Goal: Check status: Check status

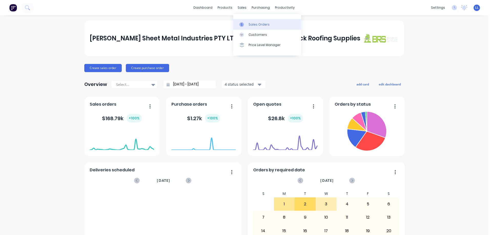
click at [252, 26] on div "Sales Orders" at bounding box center [259, 24] width 21 height 5
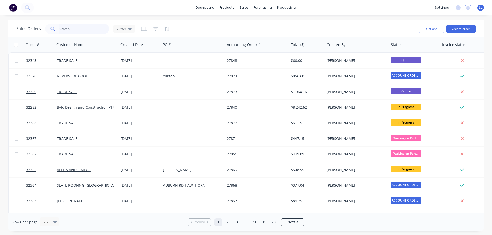
click at [64, 29] on input "text" at bounding box center [84, 29] width 50 height 10
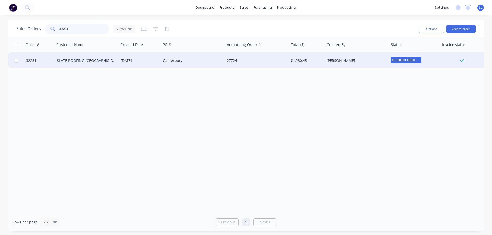
type input "32231"
drag, startPoint x: 295, startPoint y: 63, endPoint x: 297, endPoint y: 62, distance: 2.8
click at [297, 62] on div "$1,230.45" at bounding box center [306, 60] width 30 height 5
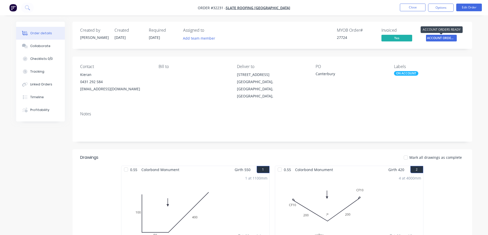
click at [442, 37] on span "ACCOUNT ORDERS ..." at bounding box center [441, 38] width 31 height 6
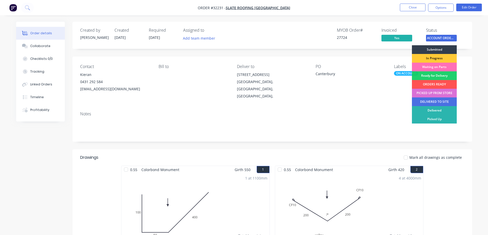
click at [427, 93] on div "PICKED UP FROM STORE" at bounding box center [434, 93] width 45 height 9
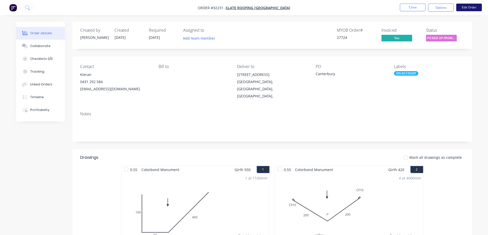
click at [468, 6] on button "Edit Order" at bounding box center [469, 8] width 26 height 8
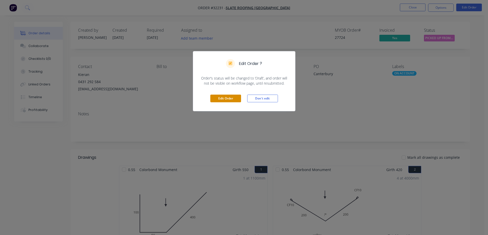
click at [227, 99] on button "Edit Order" at bounding box center [225, 99] width 31 height 8
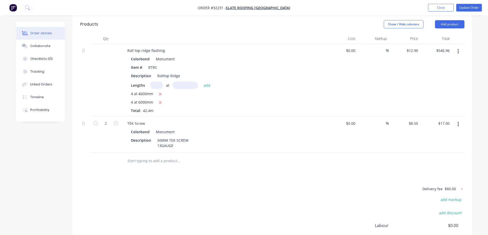
scroll to position [391, 0]
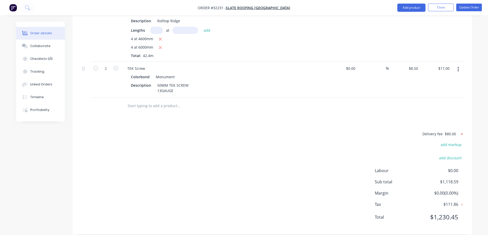
click at [463, 132] on icon at bounding box center [461, 134] width 5 height 5
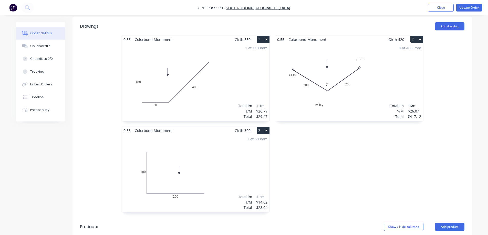
scroll to position [0, 0]
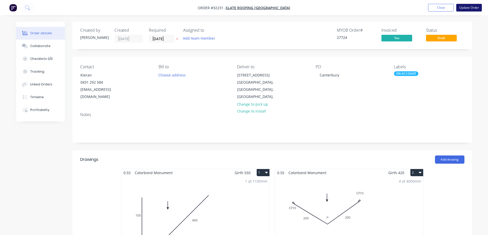
click at [472, 6] on button "Update Order" at bounding box center [469, 8] width 26 height 8
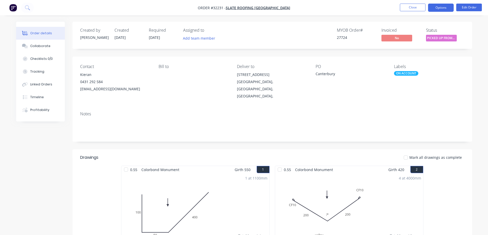
click at [443, 8] on button "Options" at bounding box center [441, 8] width 26 height 8
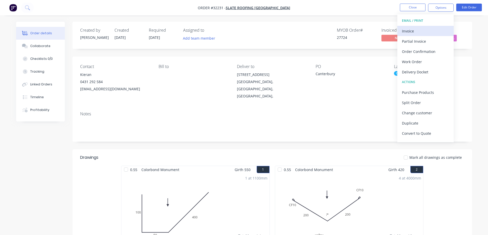
click at [412, 30] on div "Invoice" at bounding box center [425, 30] width 47 height 7
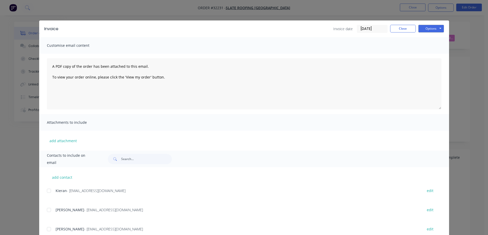
click at [48, 191] on div at bounding box center [49, 191] width 10 height 10
drag, startPoint x: 48, startPoint y: 212, endPoint x: 88, endPoint y: 188, distance: 46.0
click at [48, 211] on div at bounding box center [49, 210] width 10 height 10
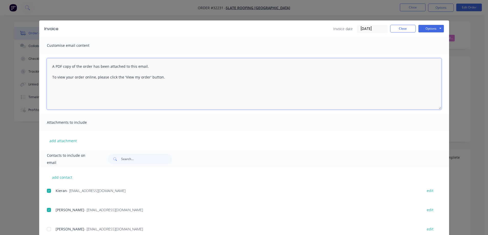
drag, startPoint x: 170, startPoint y: 80, endPoint x: 181, endPoint y: 78, distance: 11.3
click at [170, 80] on textarea "A PDF copy of the order has been attached to this email. To view your order onl…" at bounding box center [244, 83] width 395 height 51
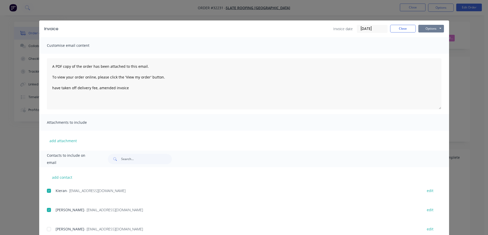
click at [429, 28] on button "Options" at bounding box center [431, 29] width 26 height 8
click at [436, 52] on button "Email" at bounding box center [434, 54] width 33 height 8
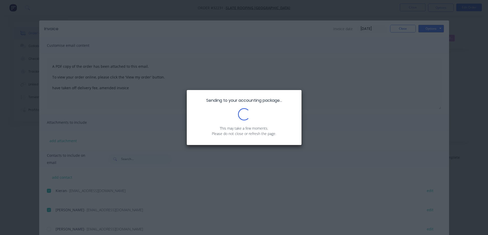
type textarea "A PDF copy of the order has been attached to this email. To view your order onl…"
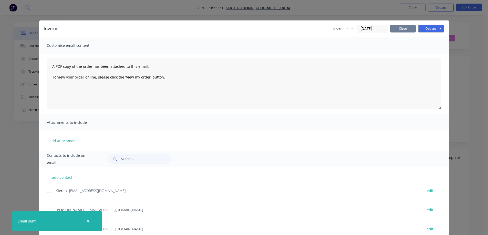
click at [400, 27] on button "Close" at bounding box center [403, 29] width 26 height 8
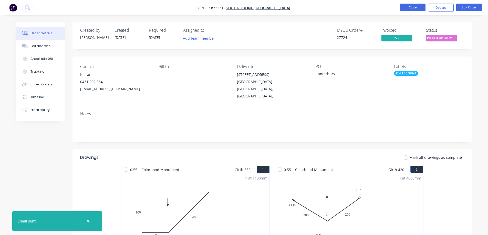
click at [414, 6] on button "Close" at bounding box center [413, 8] width 26 height 8
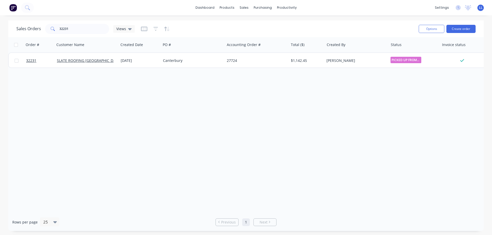
click at [16, 9] on img at bounding box center [13, 8] width 8 height 8
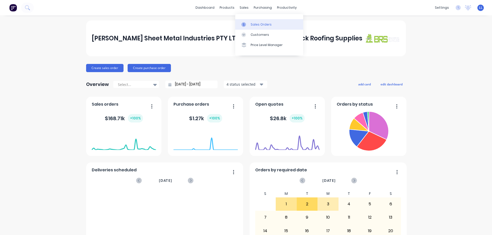
click at [244, 26] on icon at bounding box center [243, 24] width 5 height 5
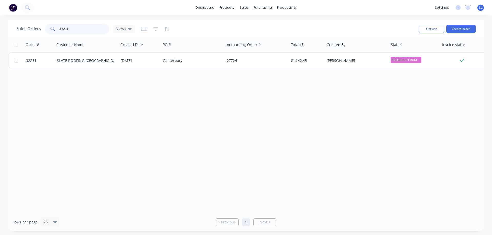
click at [36, 29] on div "Sales Orders 32231 Views" at bounding box center [75, 29] width 118 height 10
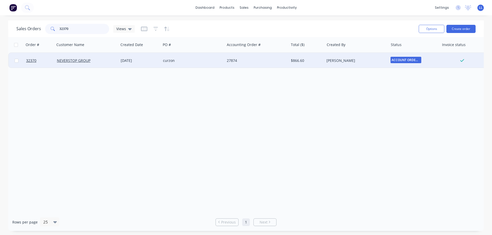
type input "32370"
click at [352, 61] on div "[PERSON_NAME]" at bounding box center [354, 60] width 57 height 5
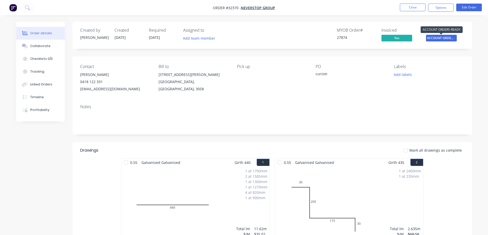
click at [445, 39] on span "ACCOUNT ORDERS ..." at bounding box center [441, 38] width 31 height 6
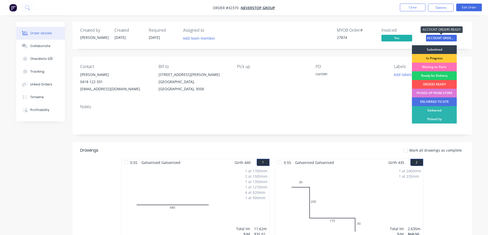
click at [444, 38] on span "ACCOUNT ORDERS ..." at bounding box center [441, 38] width 31 height 6
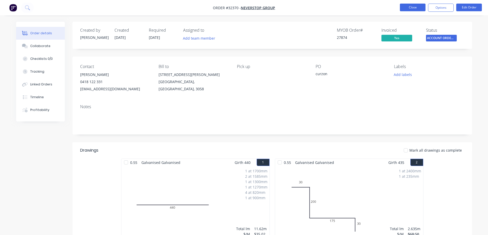
click at [407, 9] on button "Close" at bounding box center [413, 8] width 26 height 8
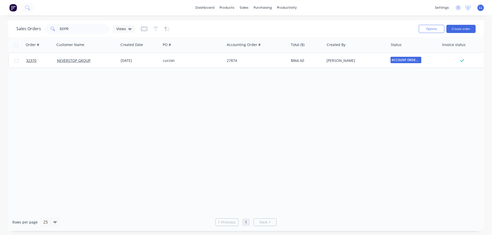
click at [11, 7] on img at bounding box center [13, 8] width 8 height 8
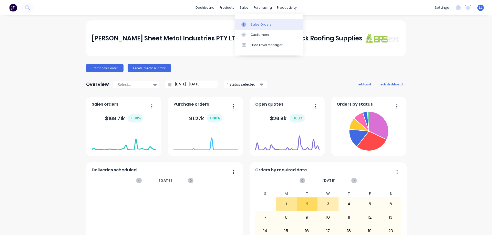
click at [254, 25] on div "Sales Orders" at bounding box center [261, 24] width 21 height 5
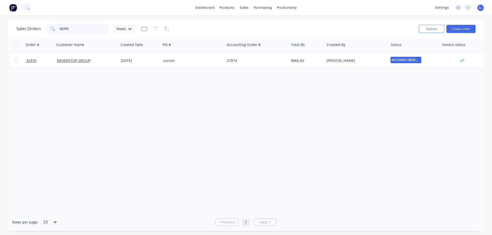
drag, startPoint x: 72, startPoint y: 29, endPoint x: 46, endPoint y: 29, distance: 26.4
click at [46, 29] on div "32370" at bounding box center [77, 29] width 64 height 10
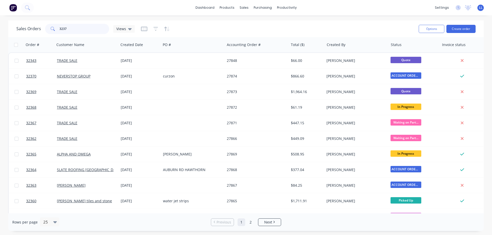
type input "32370"
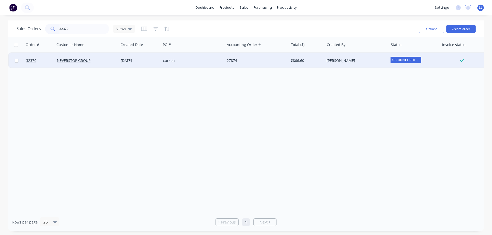
click at [358, 59] on div "[PERSON_NAME]" at bounding box center [354, 60] width 57 height 5
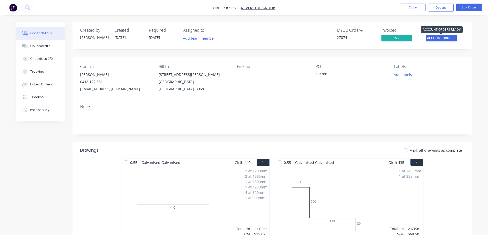
click at [445, 38] on span "ACCOUNT ORDERS ..." at bounding box center [441, 38] width 31 height 6
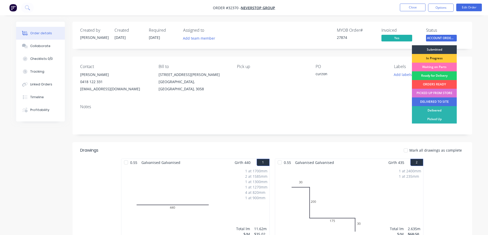
click at [429, 91] on div "PICKED UP FROM STORE" at bounding box center [434, 93] width 45 height 9
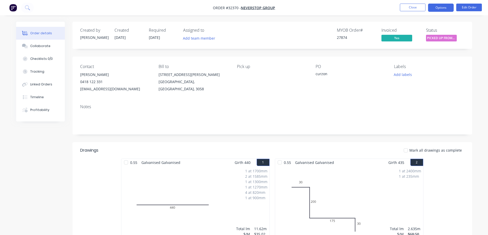
click at [438, 9] on button "Options" at bounding box center [441, 8] width 26 height 8
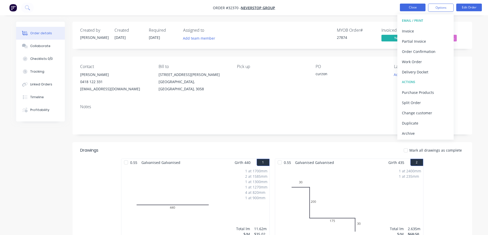
click at [415, 7] on button "Close" at bounding box center [413, 8] width 26 height 8
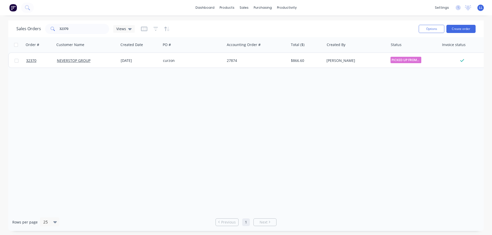
click at [12, 6] on img at bounding box center [13, 8] width 8 height 8
